Goal: Contribute content: Contribute content

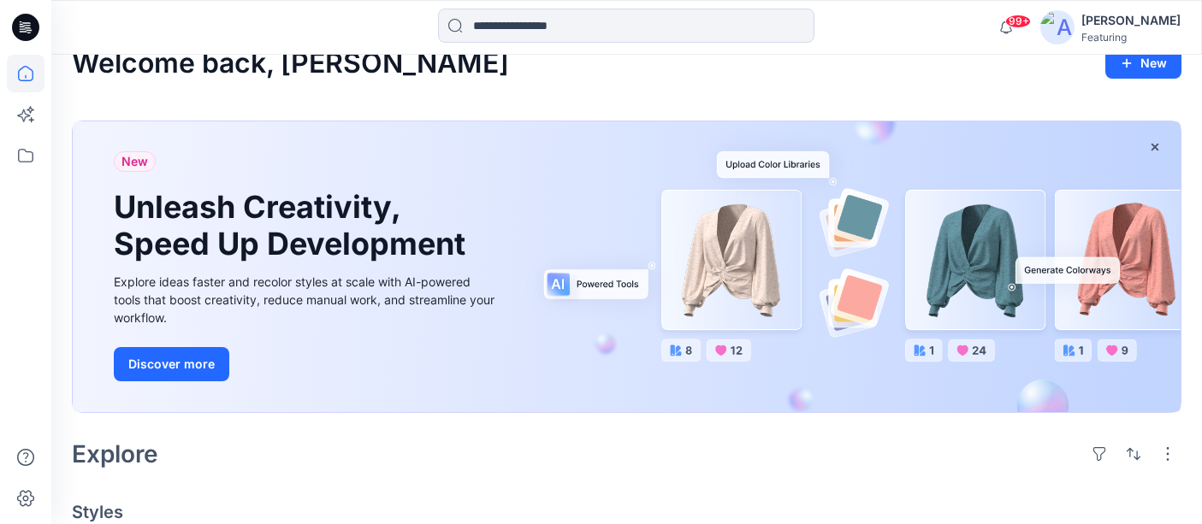
scroll to position [7, 0]
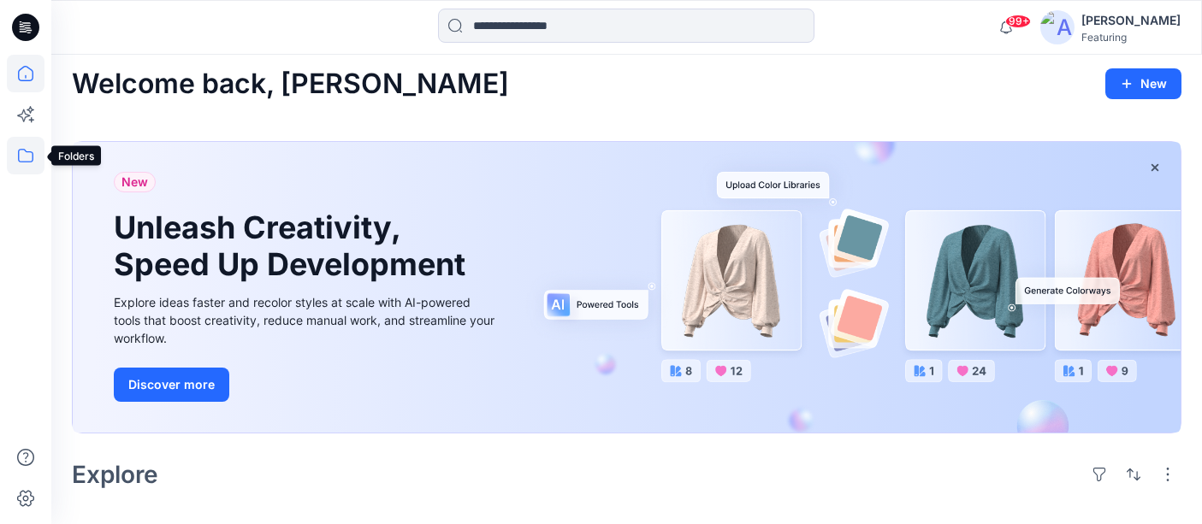
click at [21, 154] on icon at bounding box center [26, 156] width 38 height 38
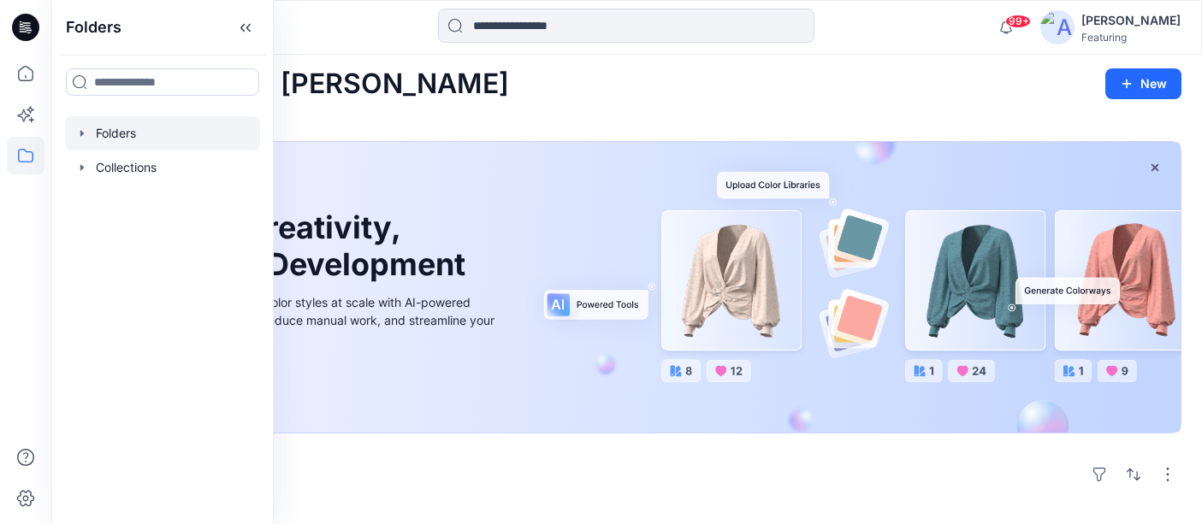
click at [121, 130] on div at bounding box center [162, 133] width 195 height 34
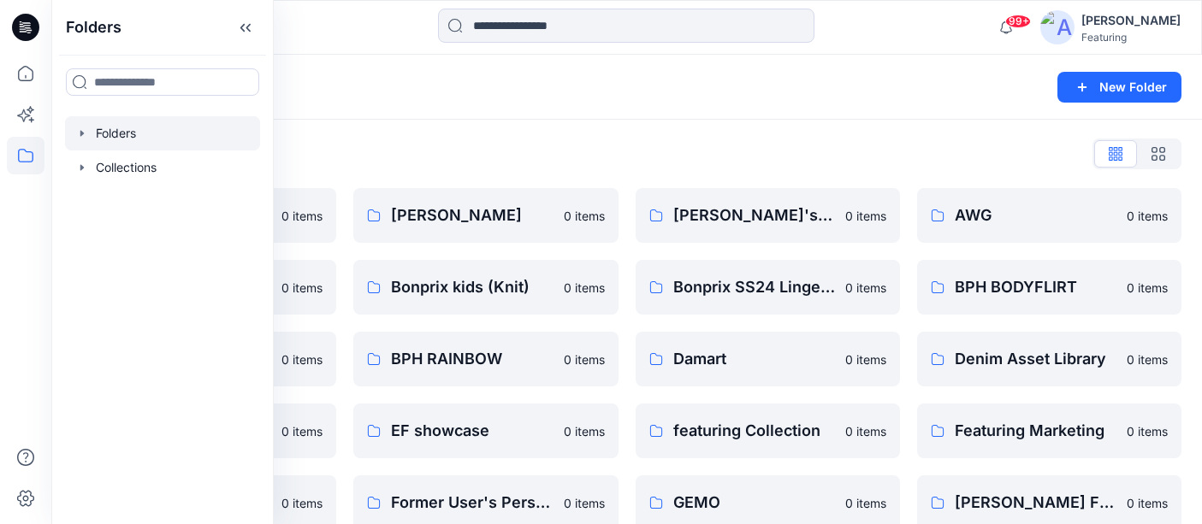
click at [321, 85] on div "Folders" at bounding box center [560, 87] width 976 height 24
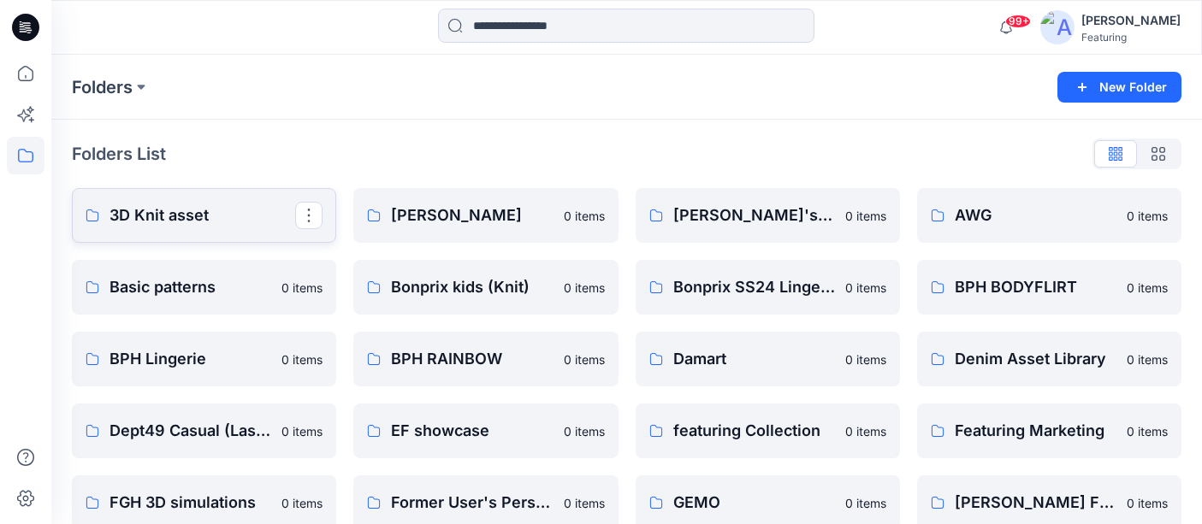
click at [174, 216] on p "3D Knit asset" at bounding box center [202, 216] width 186 height 24
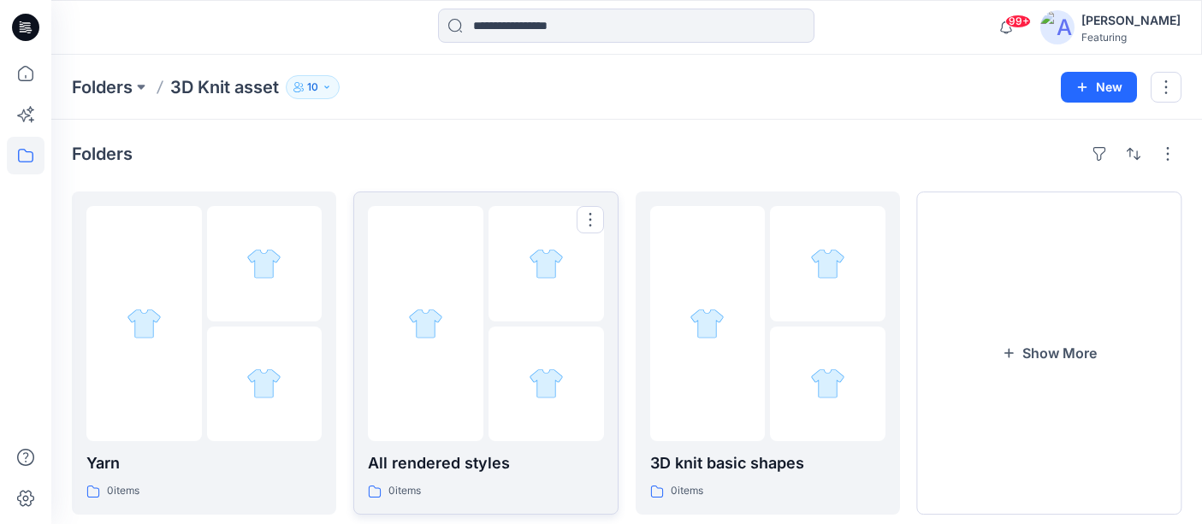
click at [552, 465] on p "All rendered styles" at bounding box center [485, 464] width 235 height 24
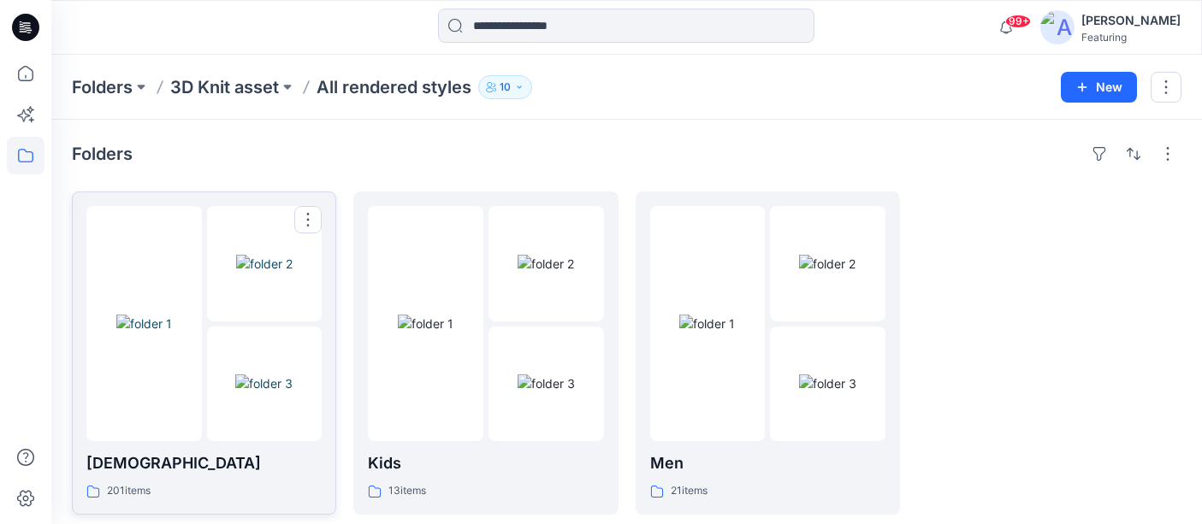
click at [161, 452] on p "[DEMOGRAPHIC_DATA]" at bounding box center [203, 464] width 235 height 24
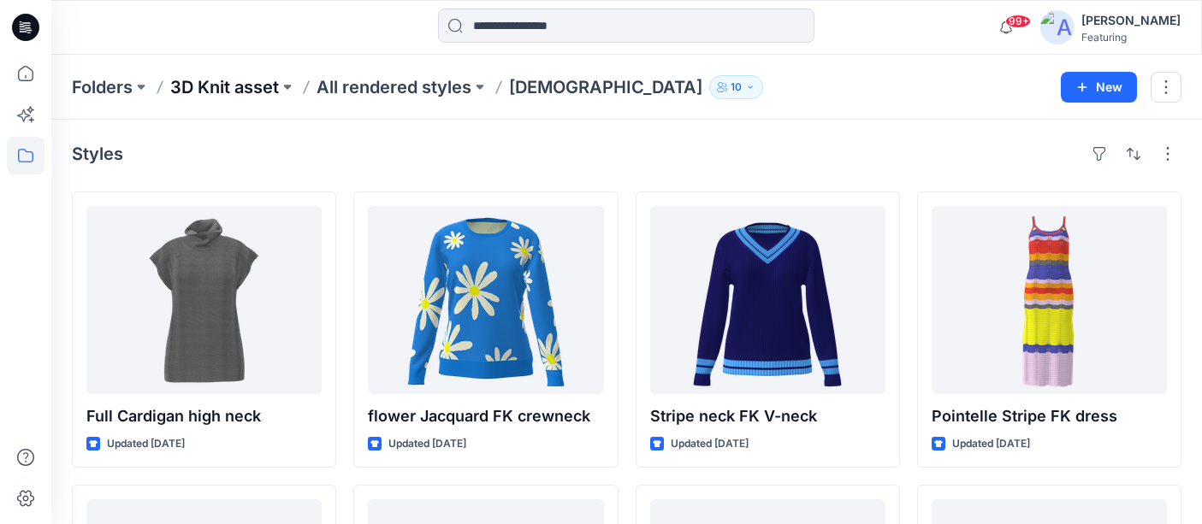
click at [266, 89] on p "3D Knit asset" at bounding box center [224, 87] width 109 height 24
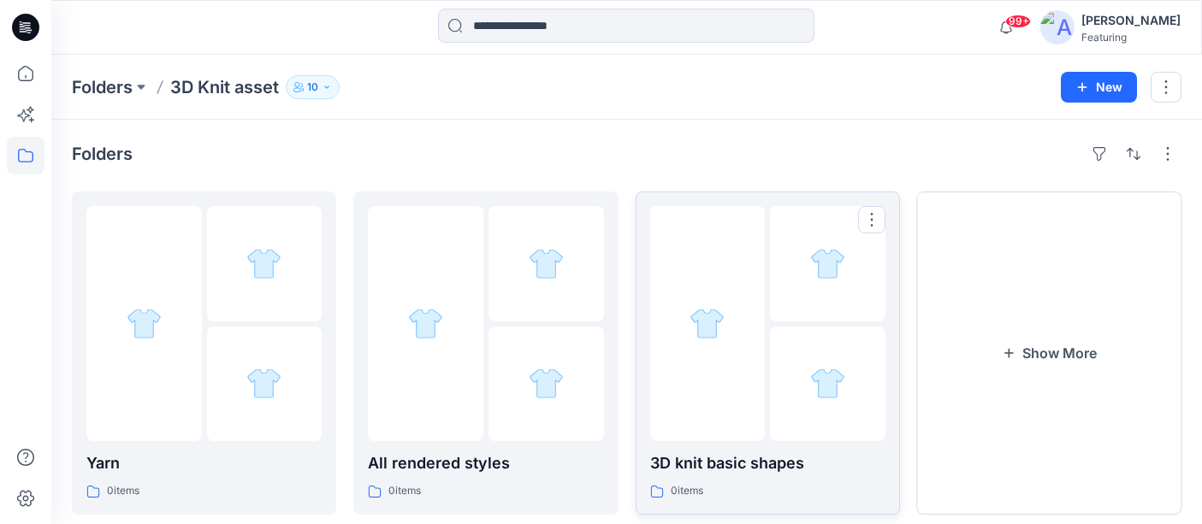
click at [754, 359] on div at bounding box center [707, 323] width 115 height 235
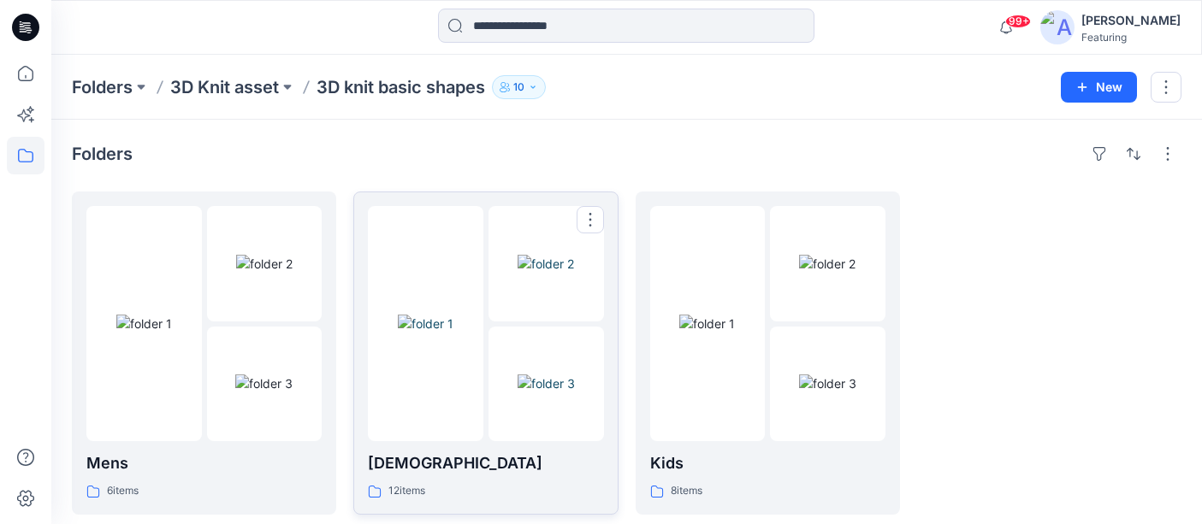
click at [432, 463] on p "[DEMOGRAPHIC_DATA]" at bounding box center [485, 464] width 235 height 24
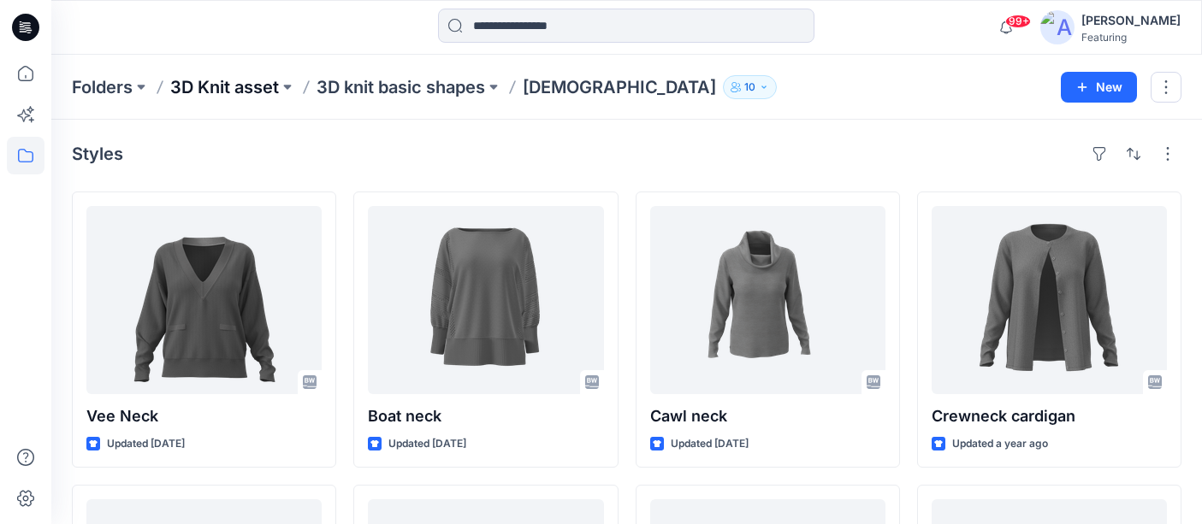
click at [243, 83] on p "3D Knit asset" at bounding box center [224, 87] width 109 height 24
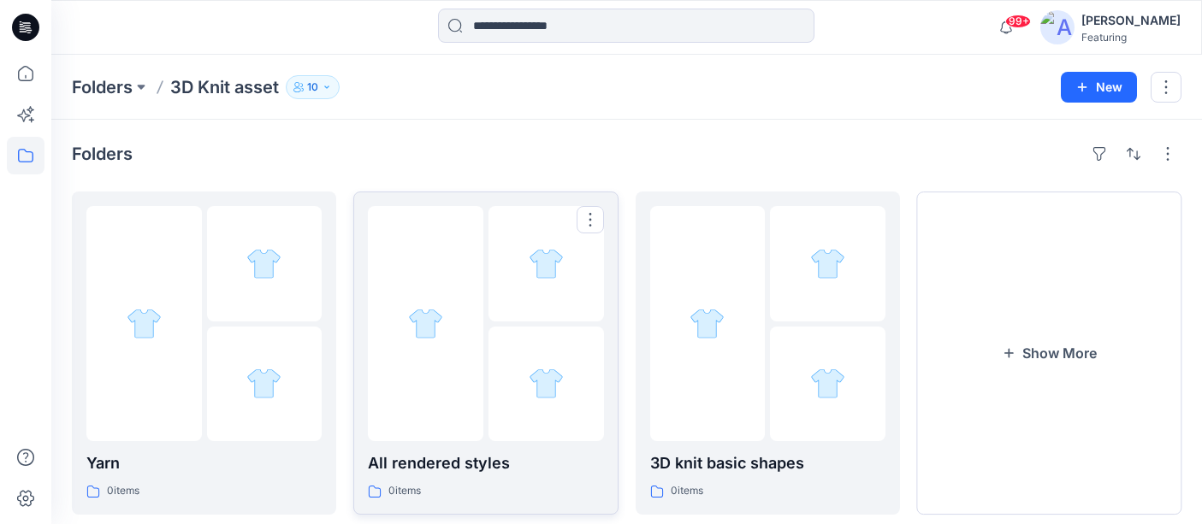
click at [540, 432] on div at bounding box center [545, 384] width 115 height 115
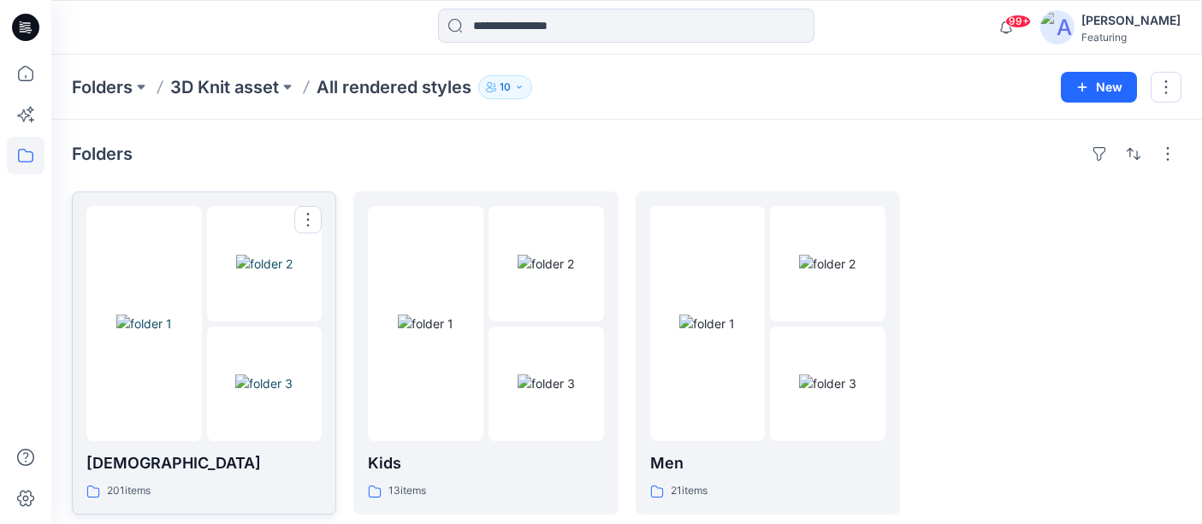
click at [247, 393] on img at bounding box center [263, 384] width 57 height 18
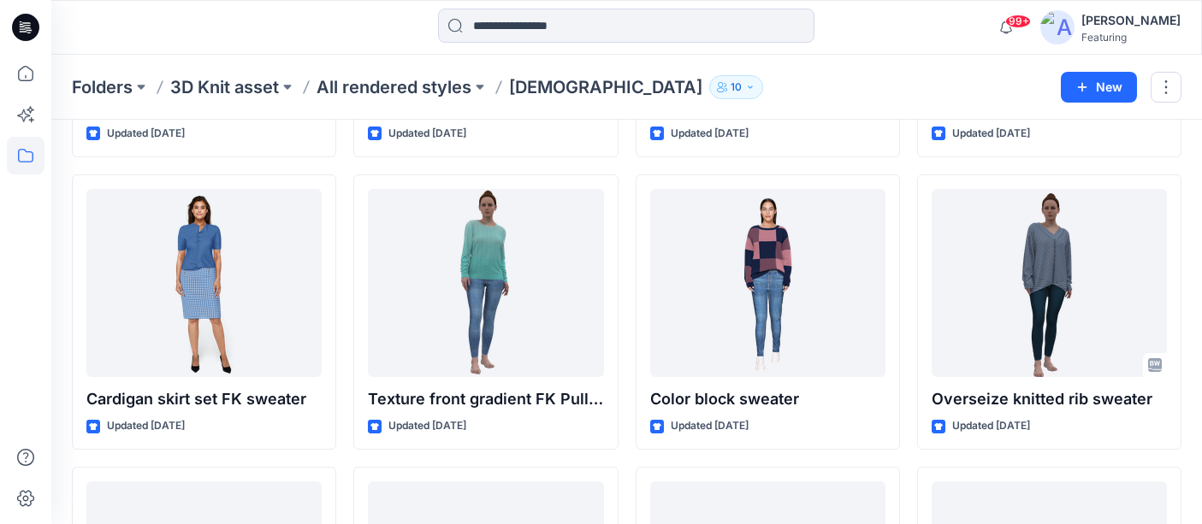
scroll to position [9405, 0]
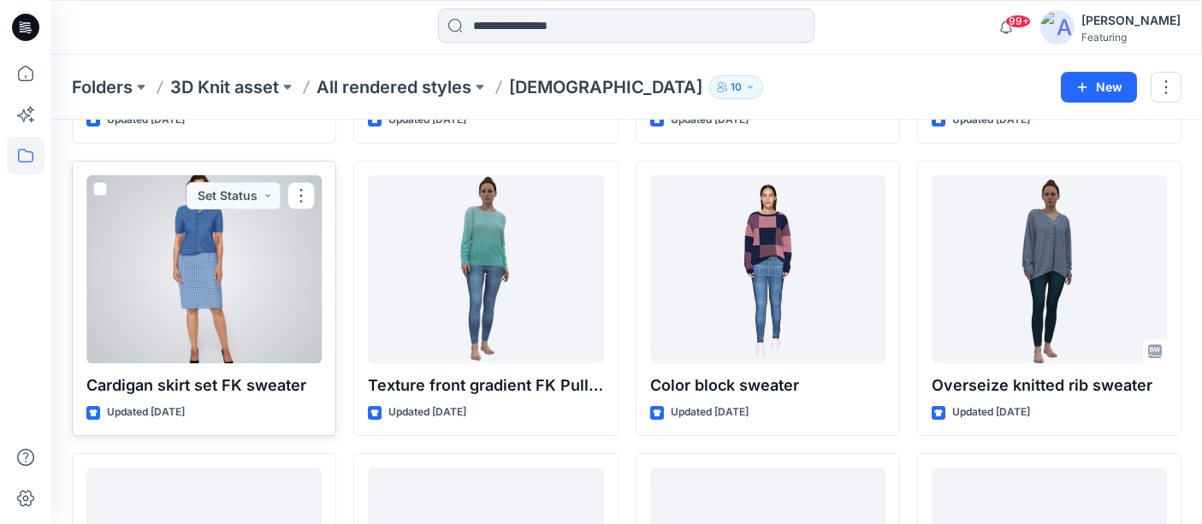
click at [263, 289] on div at bounding box center [203, 269] width 235 height 188
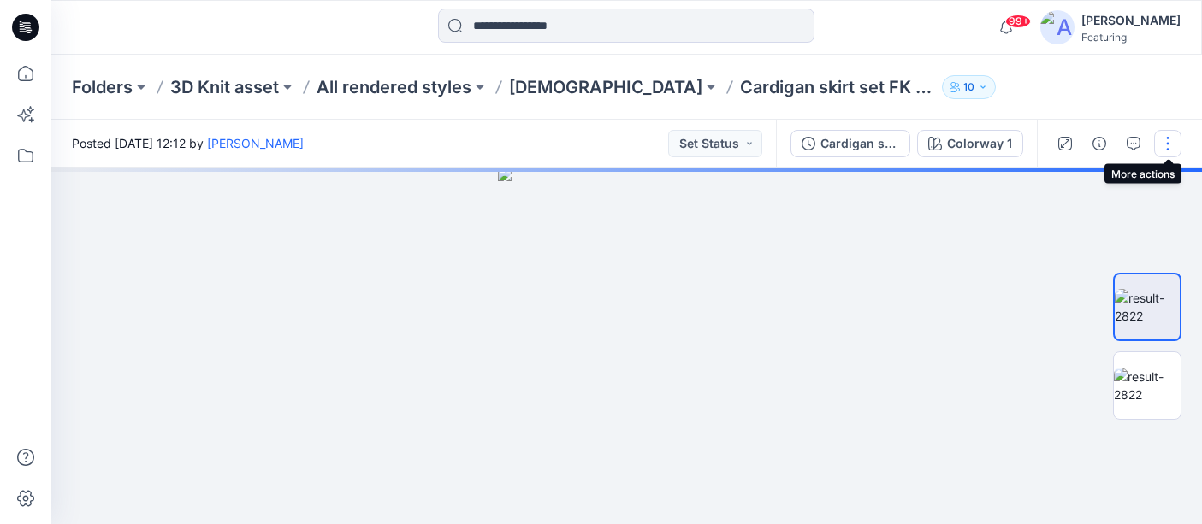
click at [1172, 145] on button "button" at bounding box center [1167, 143] width 27 height 27
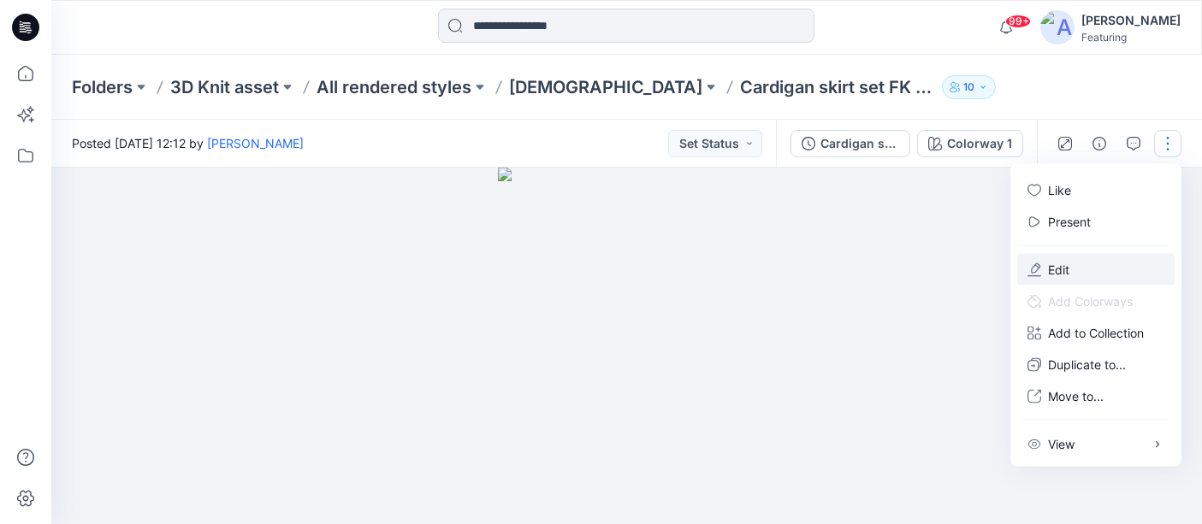
click at [1127, 270] on button "Edit" at bounding box center [1095, 270] width 157 height 32
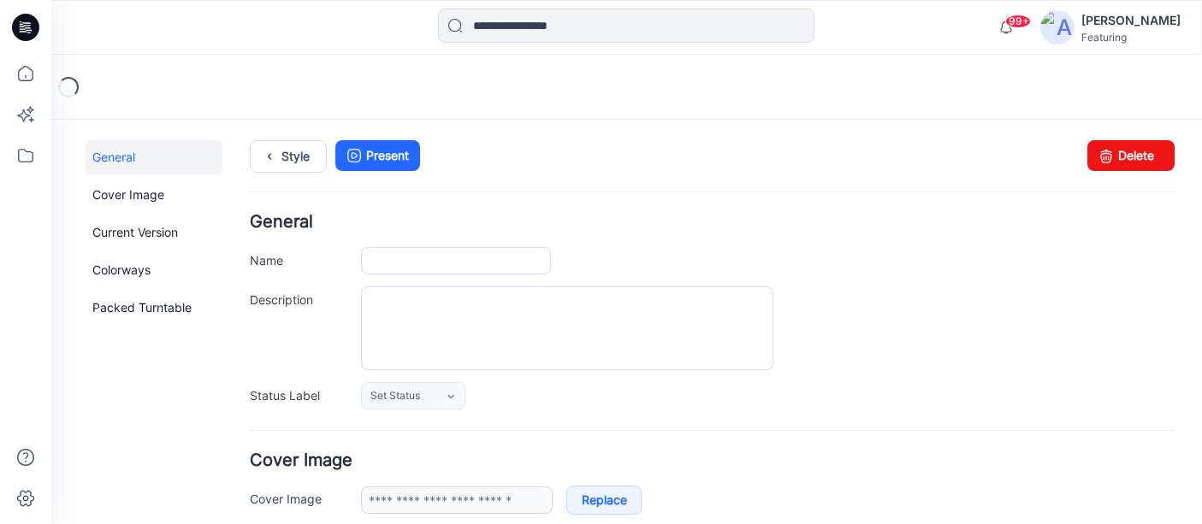
type input "**********"
type textarea "**********"
type input "**********"
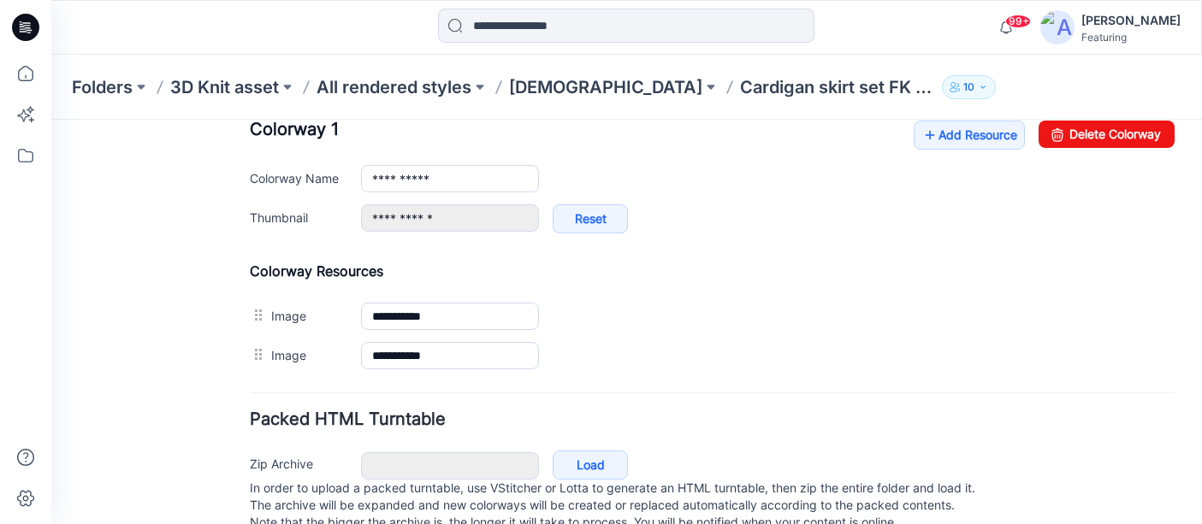
scroll to position [732, 0]
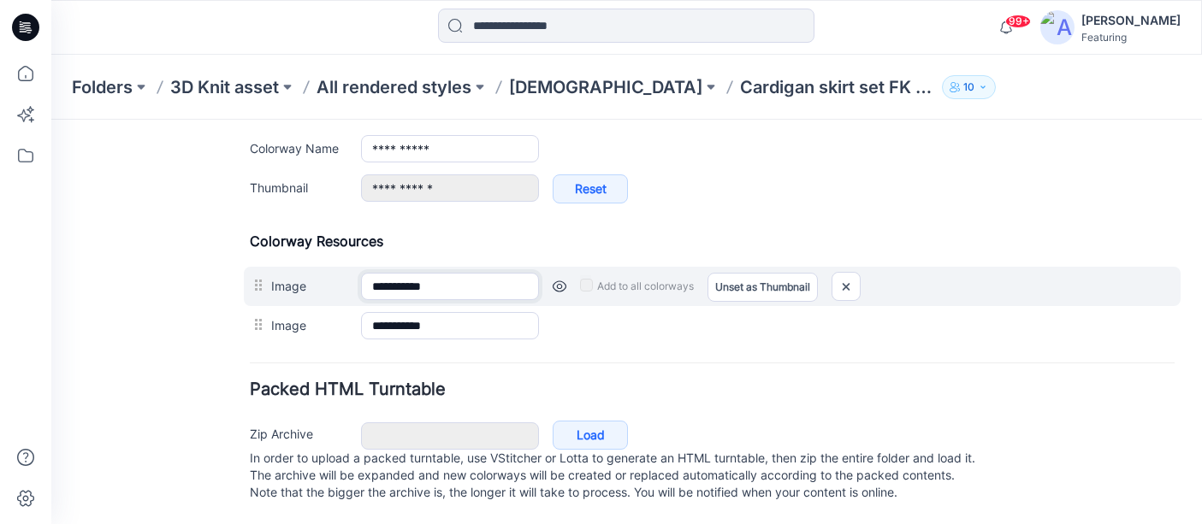
click at [439, 273] on input "**********" at bounding box center [450, 286] width 178 height 27
